Goal: Task Accomplishment & Management: Use online tool/utility

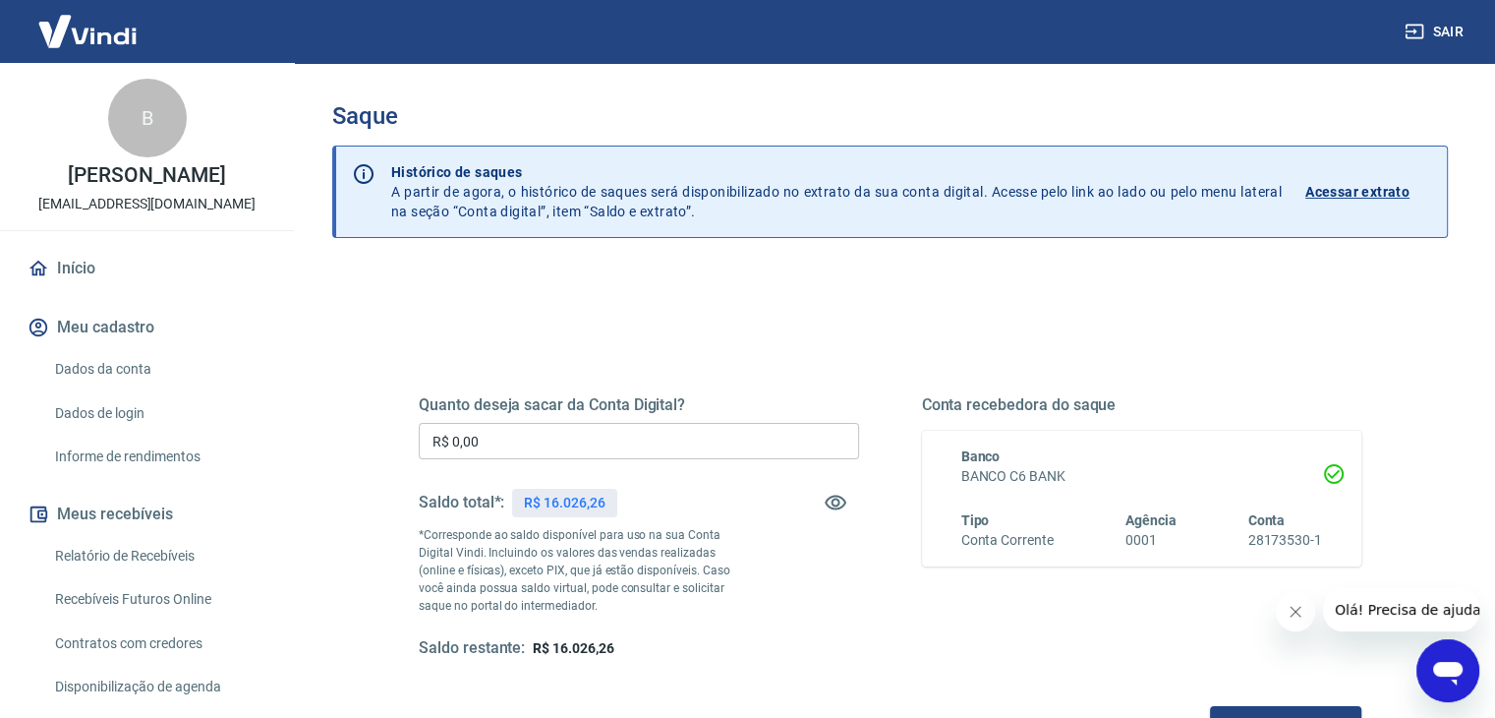
click at [680, 436] on input "R$ 0,00" at bounding box center [639, 441] width 440 height 36
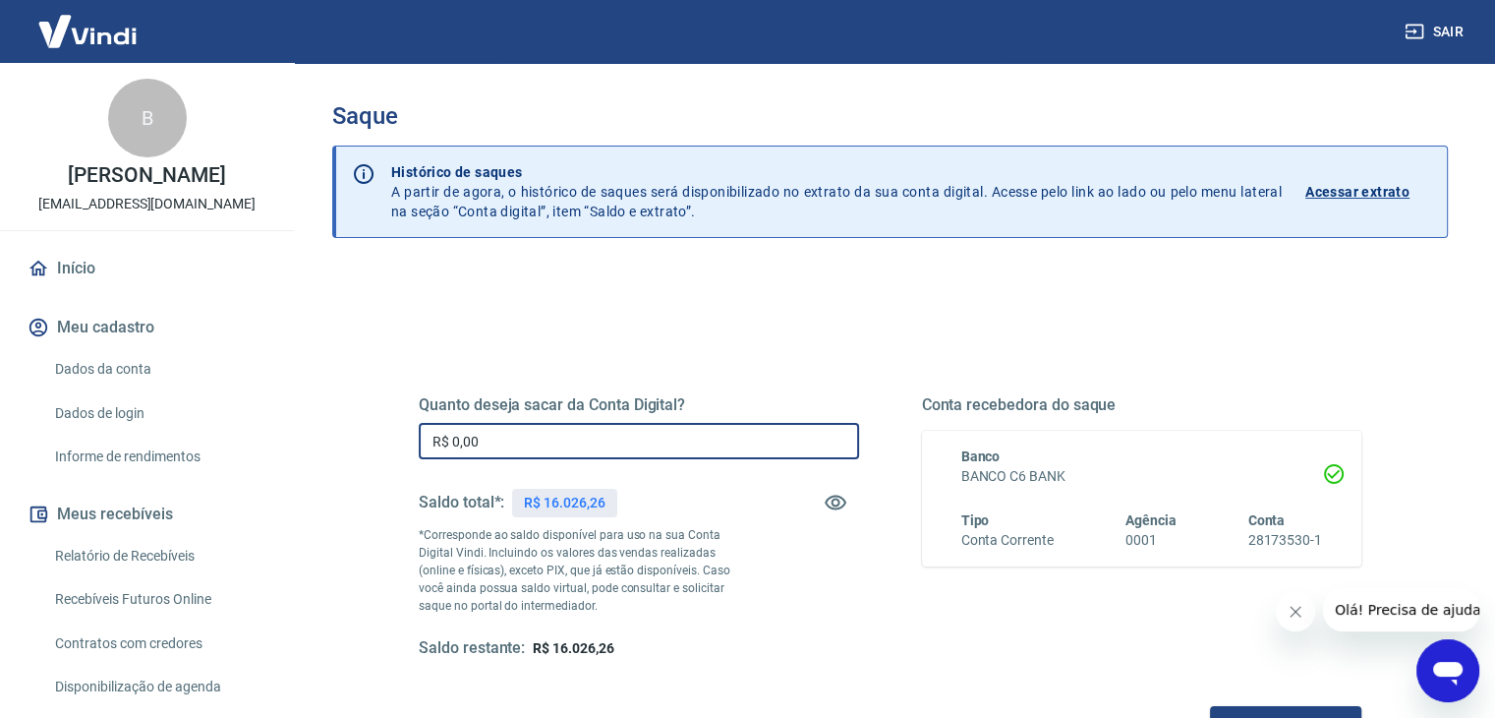
click at [680, 436] on input "R$ 0,00" at bounding box center [639, 441] width 440 height 36
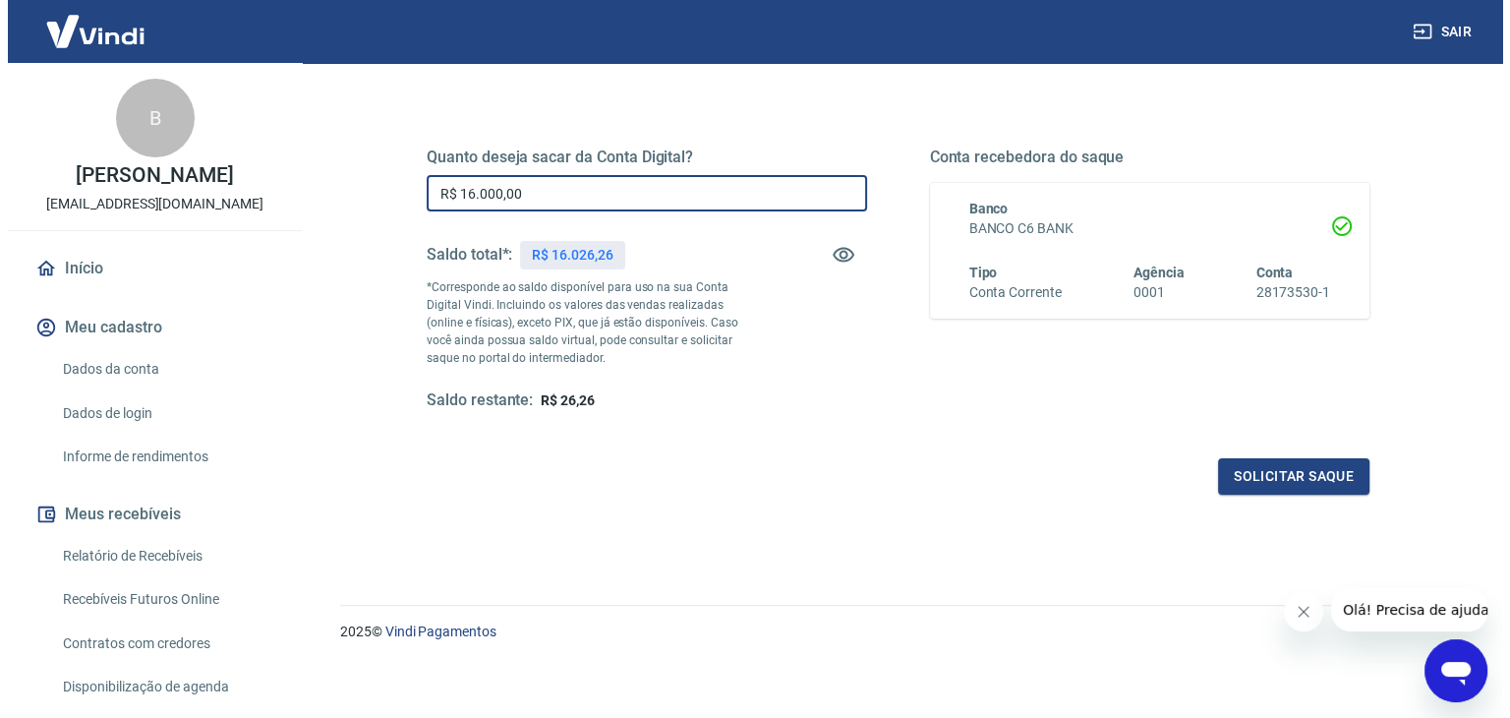
scroll to position [254, 0]
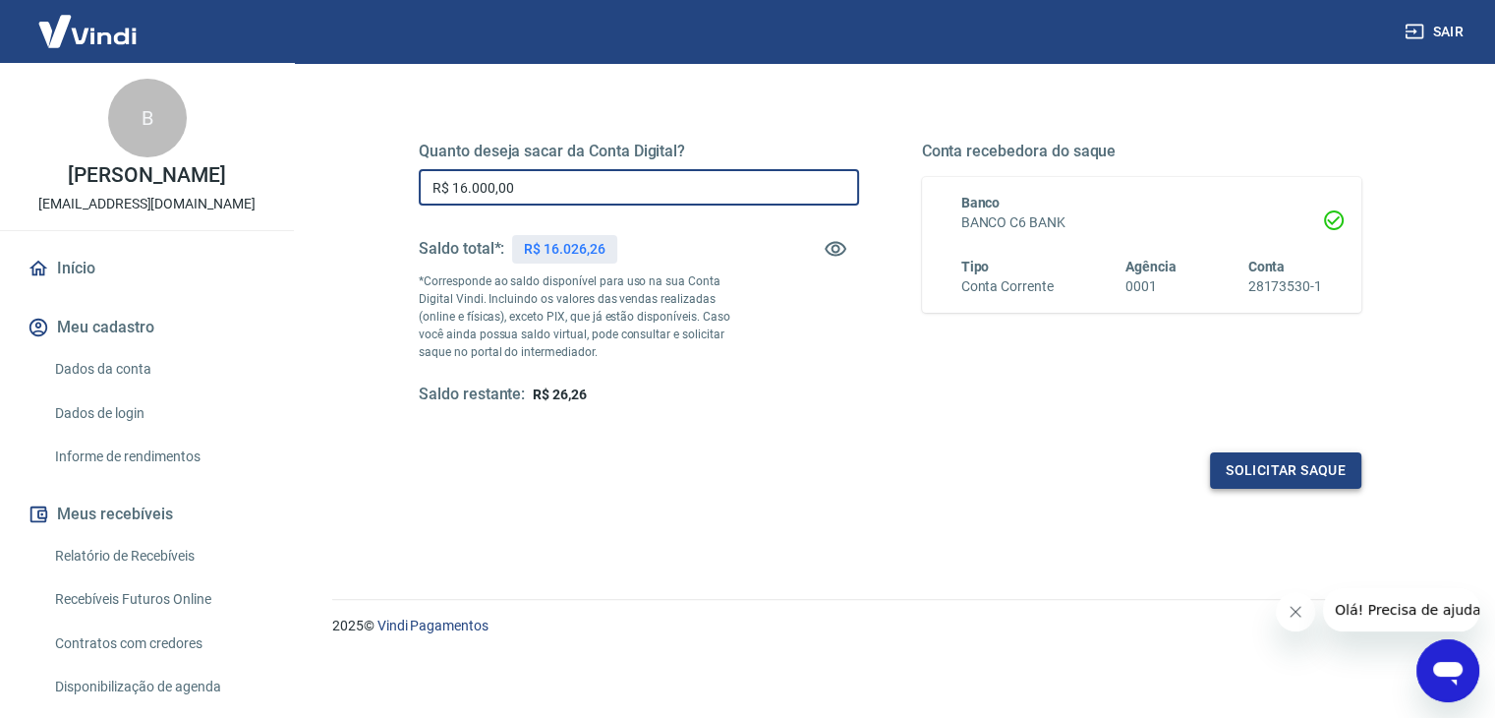
type input "R$ 16.000,00"
click at [1269, 474] on button "Solicitar saque" at bounding box center [1285, 470] width 151 height 36
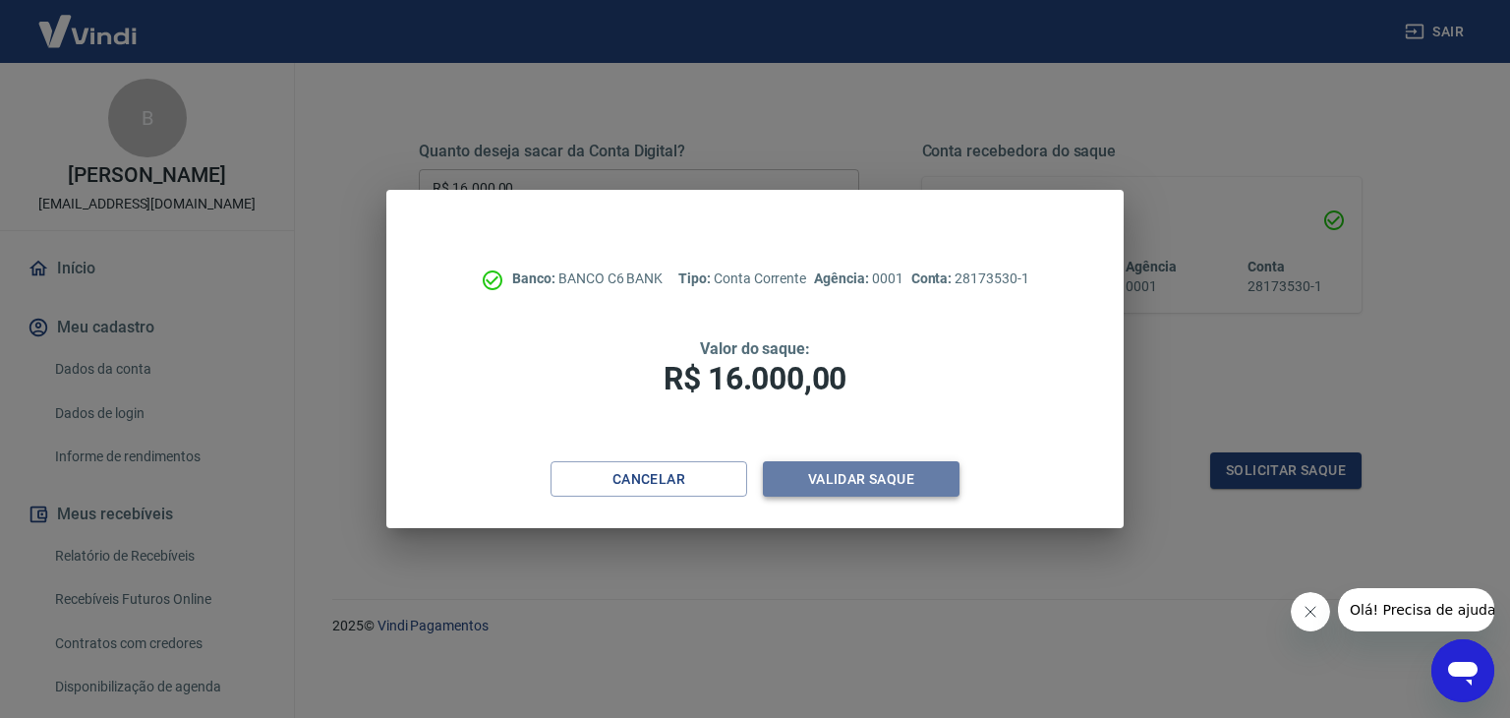
click at [900, 469] on button "Validar saque" at bounding box center [861, 479] width 197 height 36
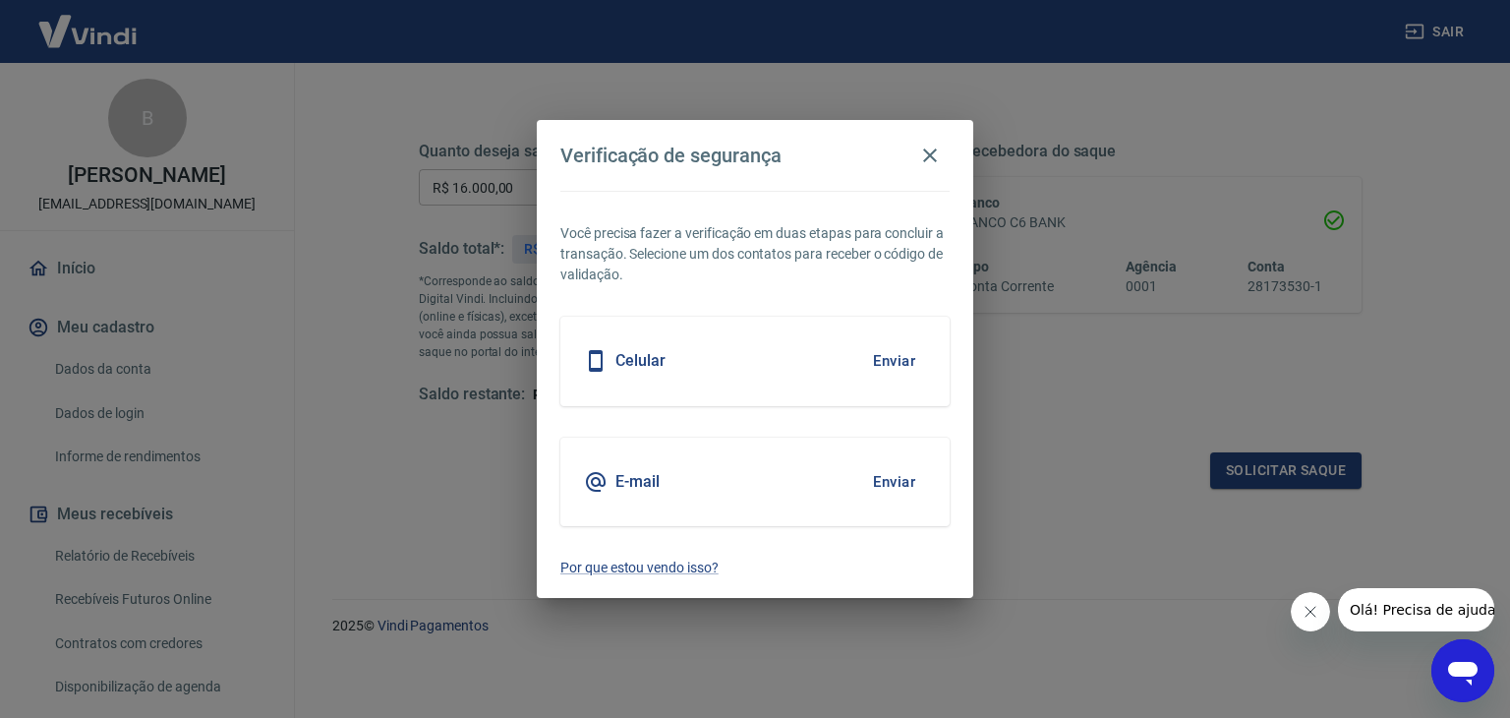
click at [914, 366] on button "Enviar" at bounding box center [894, 360] width 64 height 41
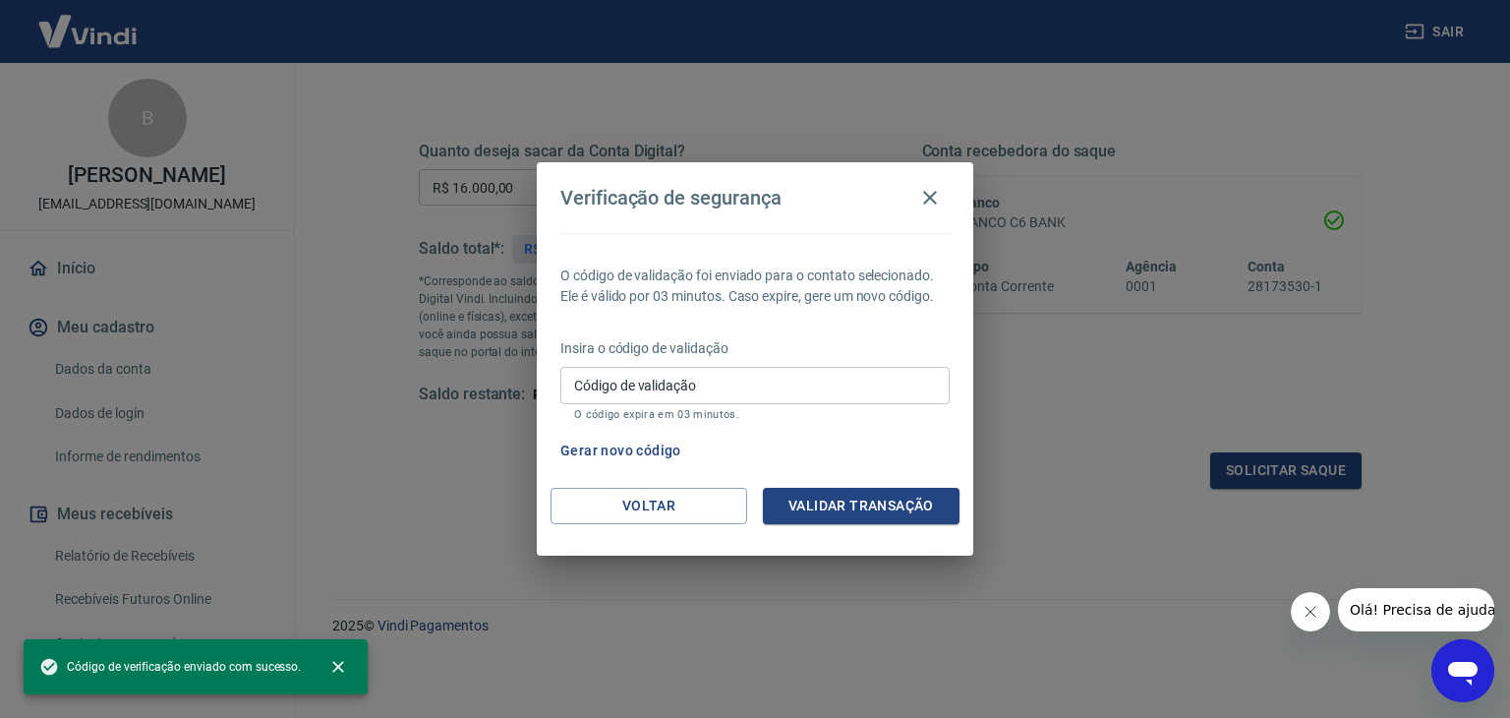
click at [669, 382] on input "Código de validação" at bounding box center [754, 385] width 389 height 36
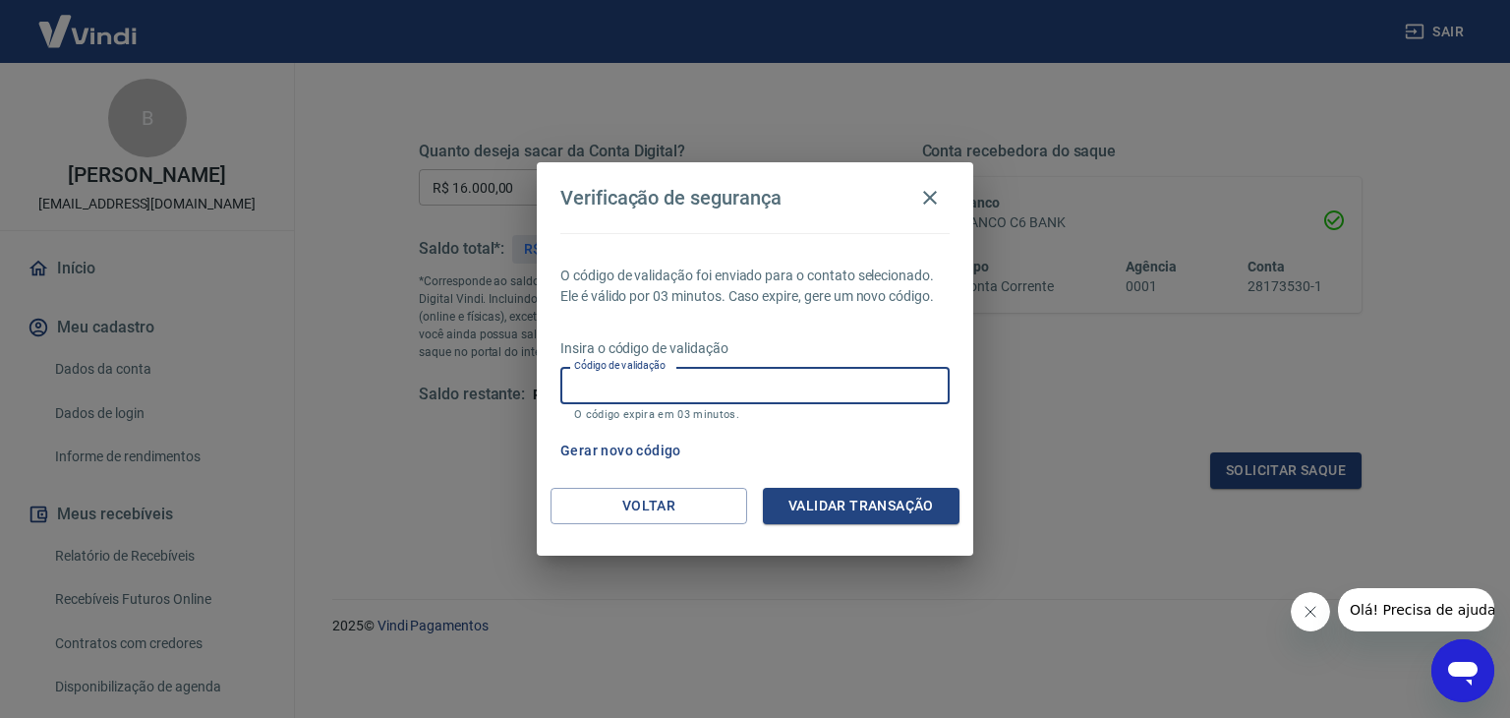
click at [786, 390] on input "Código de validação" at bounding box center [754, 385] width 389 height 36
type input "245753"
click at [831, 504] on button "Validar transação" at bounding box center [861, 506] width 197 height 36
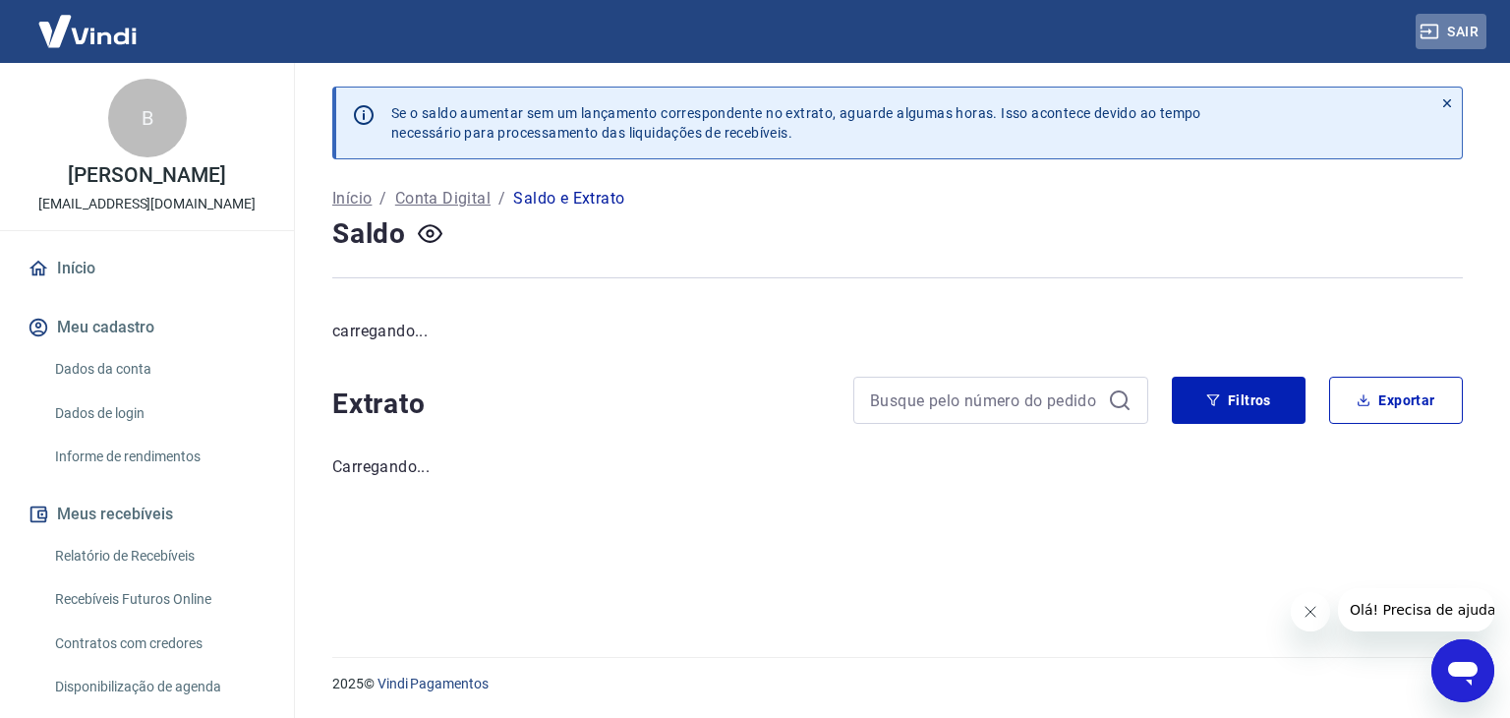
click at [1458, 42] on button "Sair" at bounding box center [1451, 32] width 71 height 36
